Goal: Communication & Community: Answer question/provide support

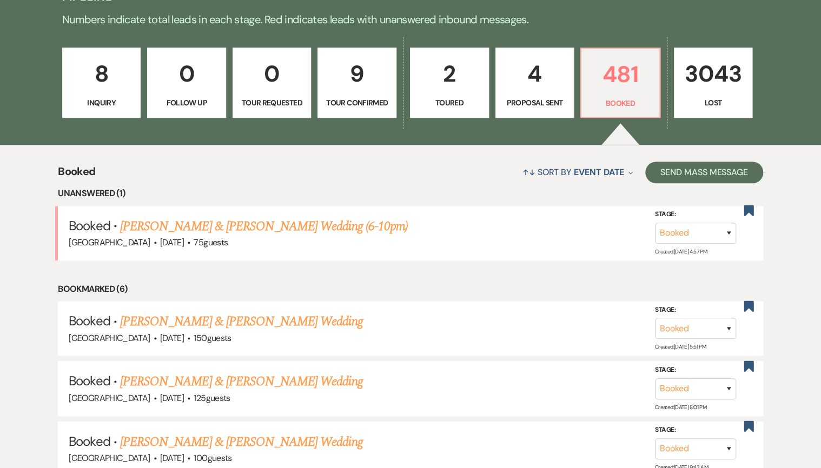
scroll to position [303, 0]
click at [274, 217] on link "[PERSON_NAME] & [PERSON_NAME] Wedding (6-10pm)" at bounding box center [264, 226] width 288 height 19
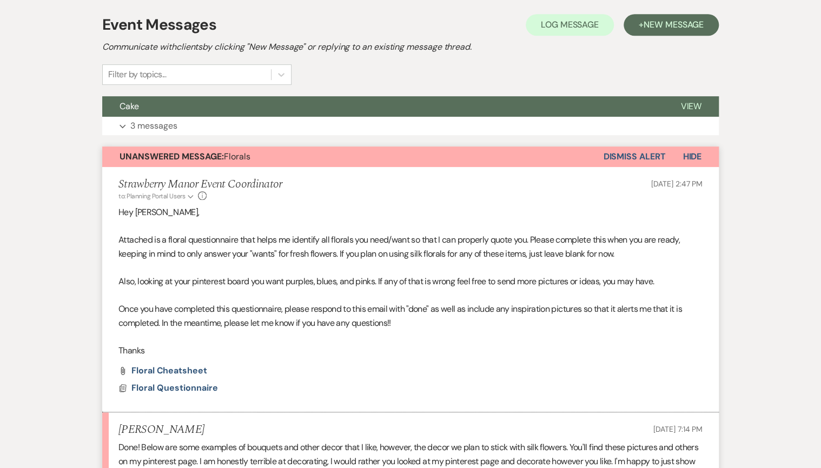
scroll to position [303, 0]
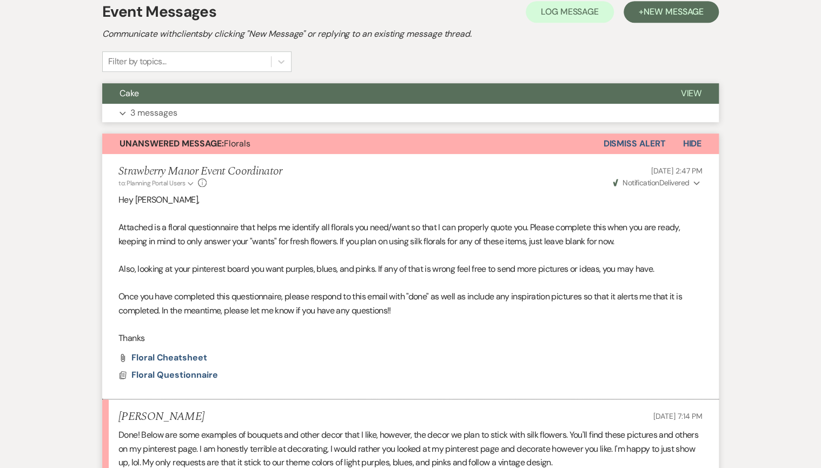
click at [162, 109] on p "3 messages" at bounding box center [153, 113] width 47 height 14
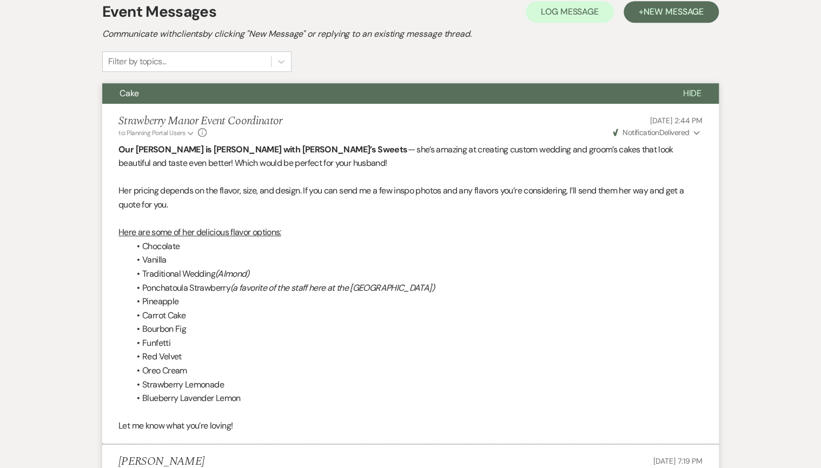
drag, startPoint x: 110, startPoint y: 88, endPoint x: 195, endPoint y: 135, distance: 97.1
click at [195, 135] on div "Cake Hide Strawberry Manor Event Coordinator to: Planning Portal Users Expand I…" at bounding box center [410, 336] width 616 height 506
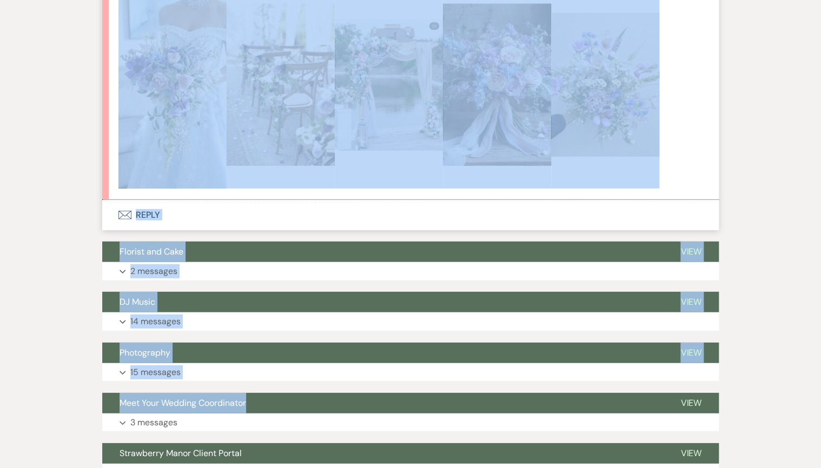
scroll to position [1381, 0]
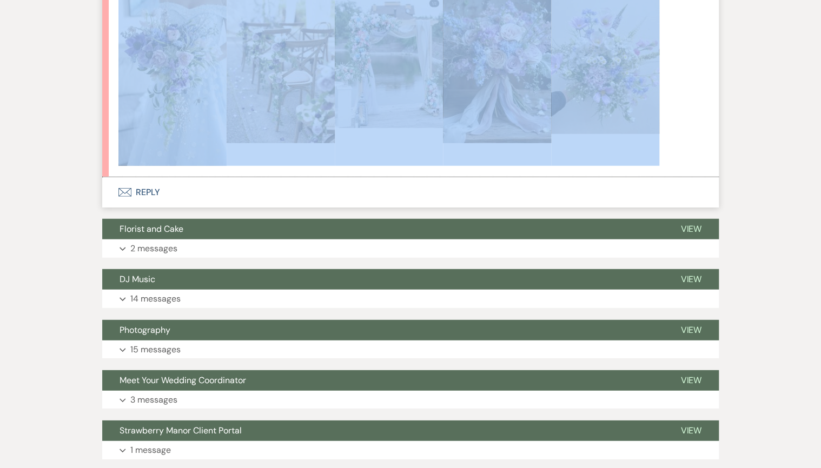
drag, startPoint x: 111, startPoint y: 119, endPoint x: 701, endPoint y: 138, distance: 590.3
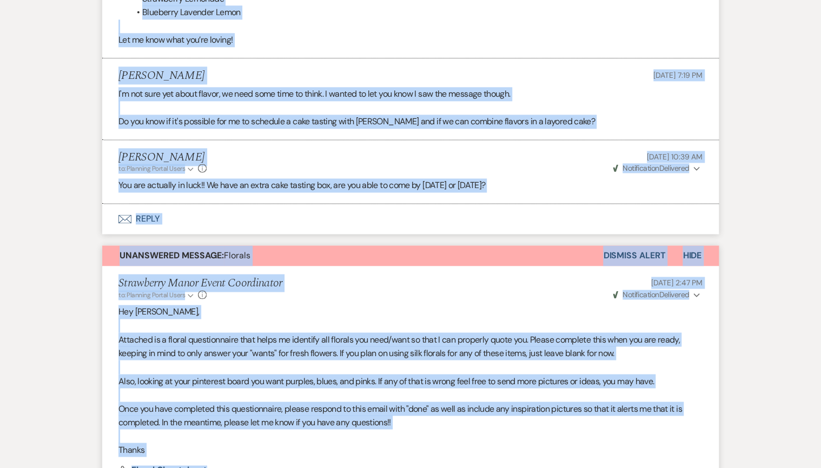
click at [270, 228] on button "Envelope Reply" at bounding box center [410, 219] width 616 height 30
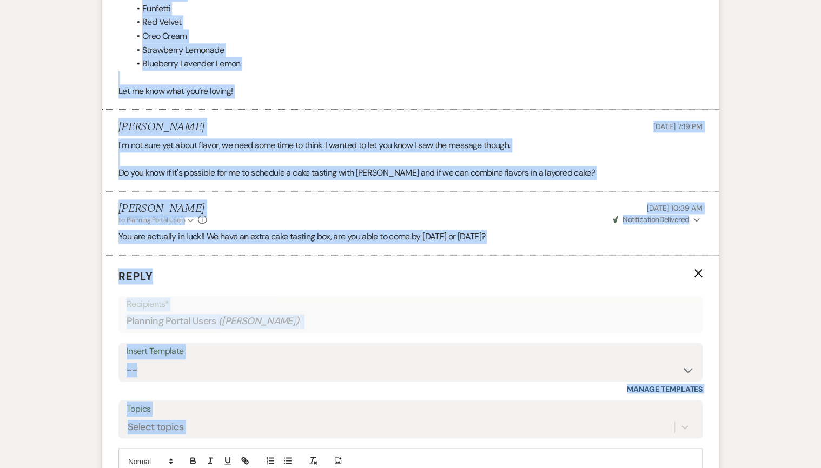
scroll to position [813, 0]
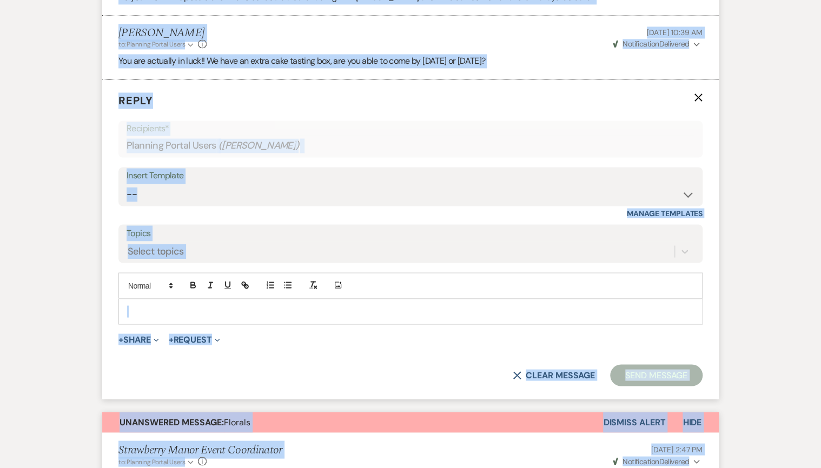
click at [697, 96] on use "button" at bounding box center [698, 97] width 8 height 8
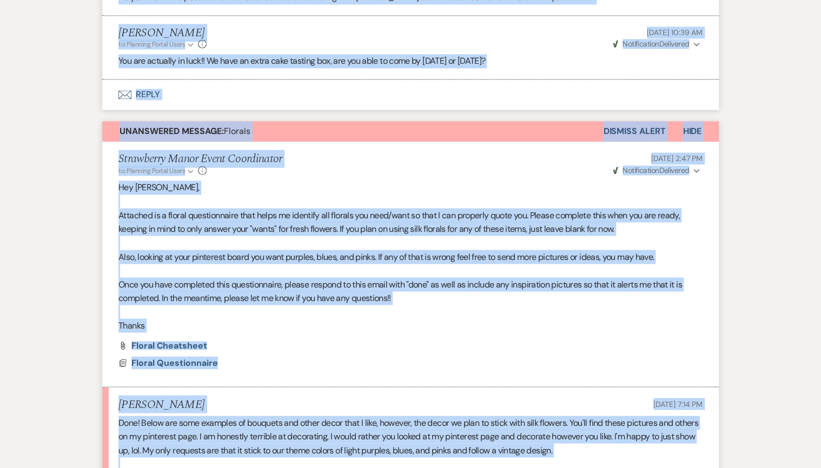
click at [797, 123] on div "Messages Tasks Payments Vendors Rental Overview Timeline Docs & Files Contacts …" at bounding box center [410, 293] width 821 height 1702
click at [764, 203] on div "Messages Tasks Payments Vendors Rental Overview Timeline Docs & Files Contacts …" at bounding box center [410, 293] width 821 height 1702
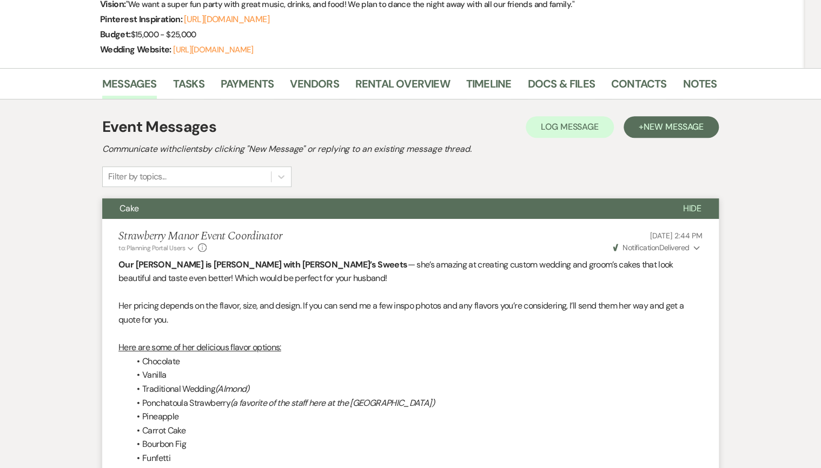
scroll to position [0, 0]
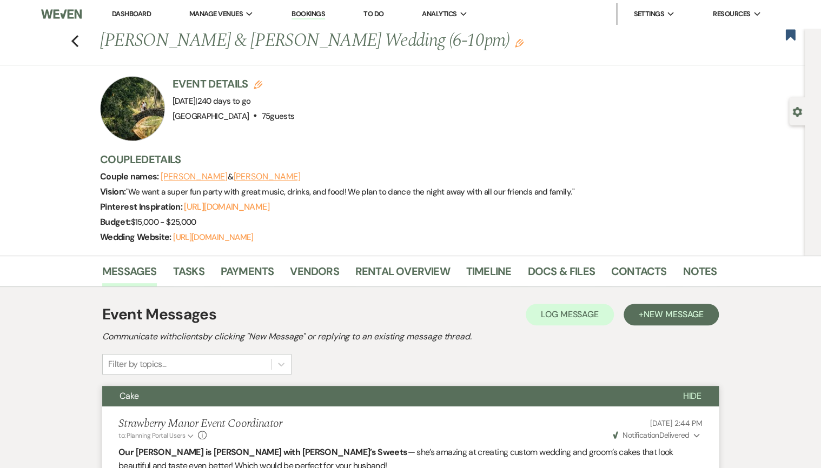
drag, startPoint x: 661, startPoint y: 277, endPoint x: 108, endPoint y: 404, distance: 567.6
copy div "Lore Ipsu Dolorsitam Conse Adipi Elitseddoei te: Incididu Utlabo Etdol Magnaa E…"
